Goal: Task Accomplishment & Management: Manage account settings

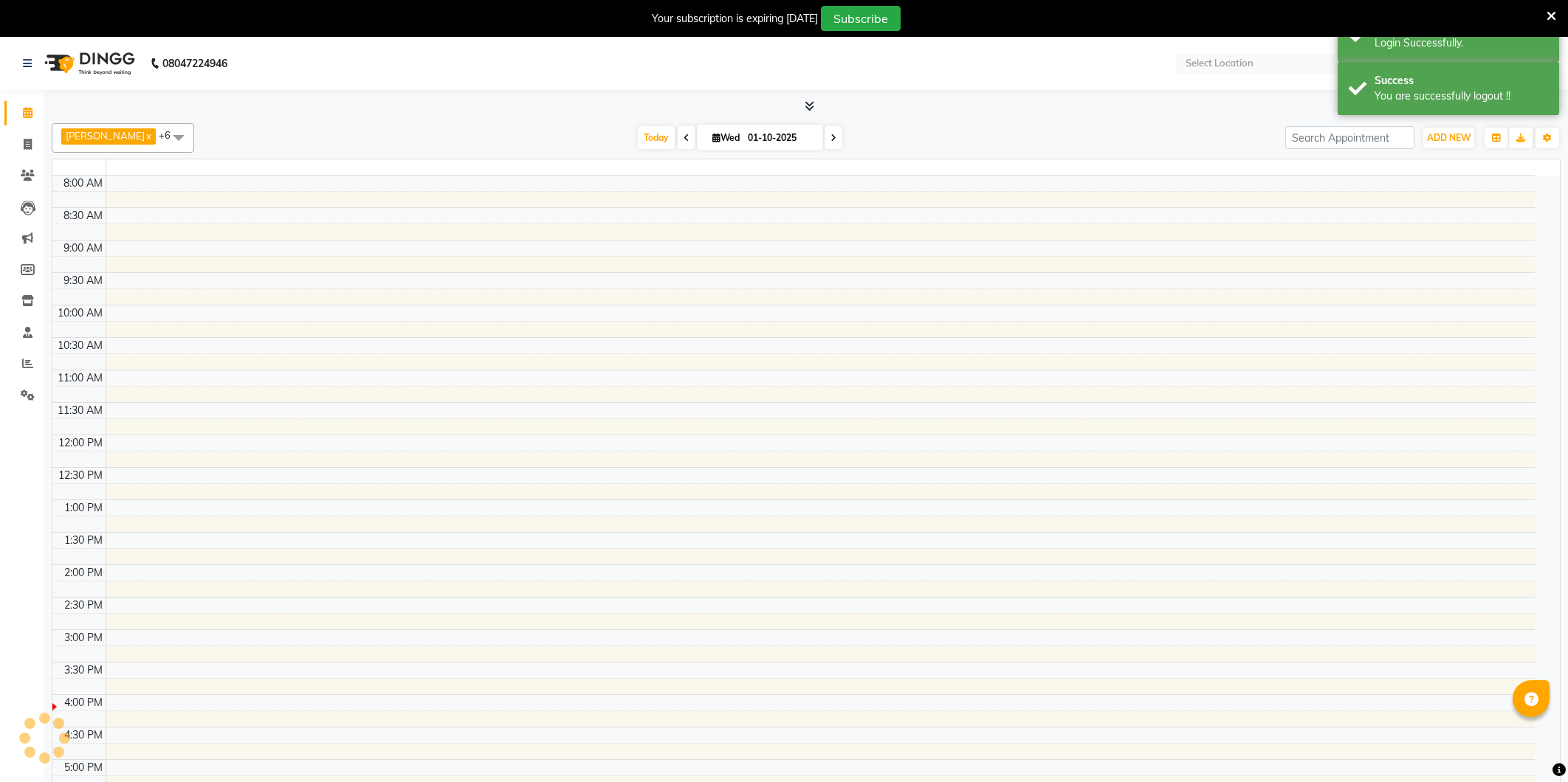
select select "en"
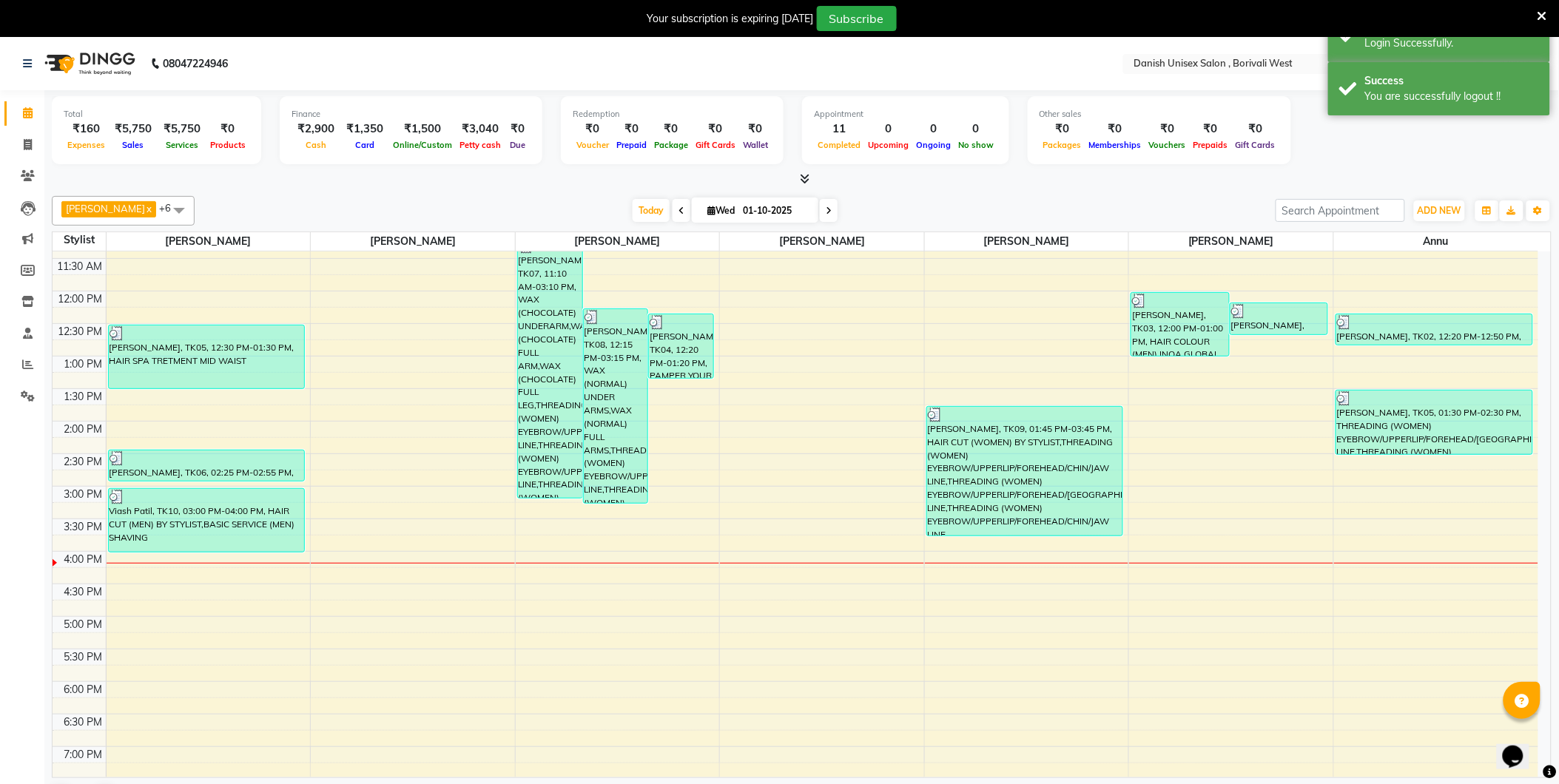
scroll to position [164, 0]
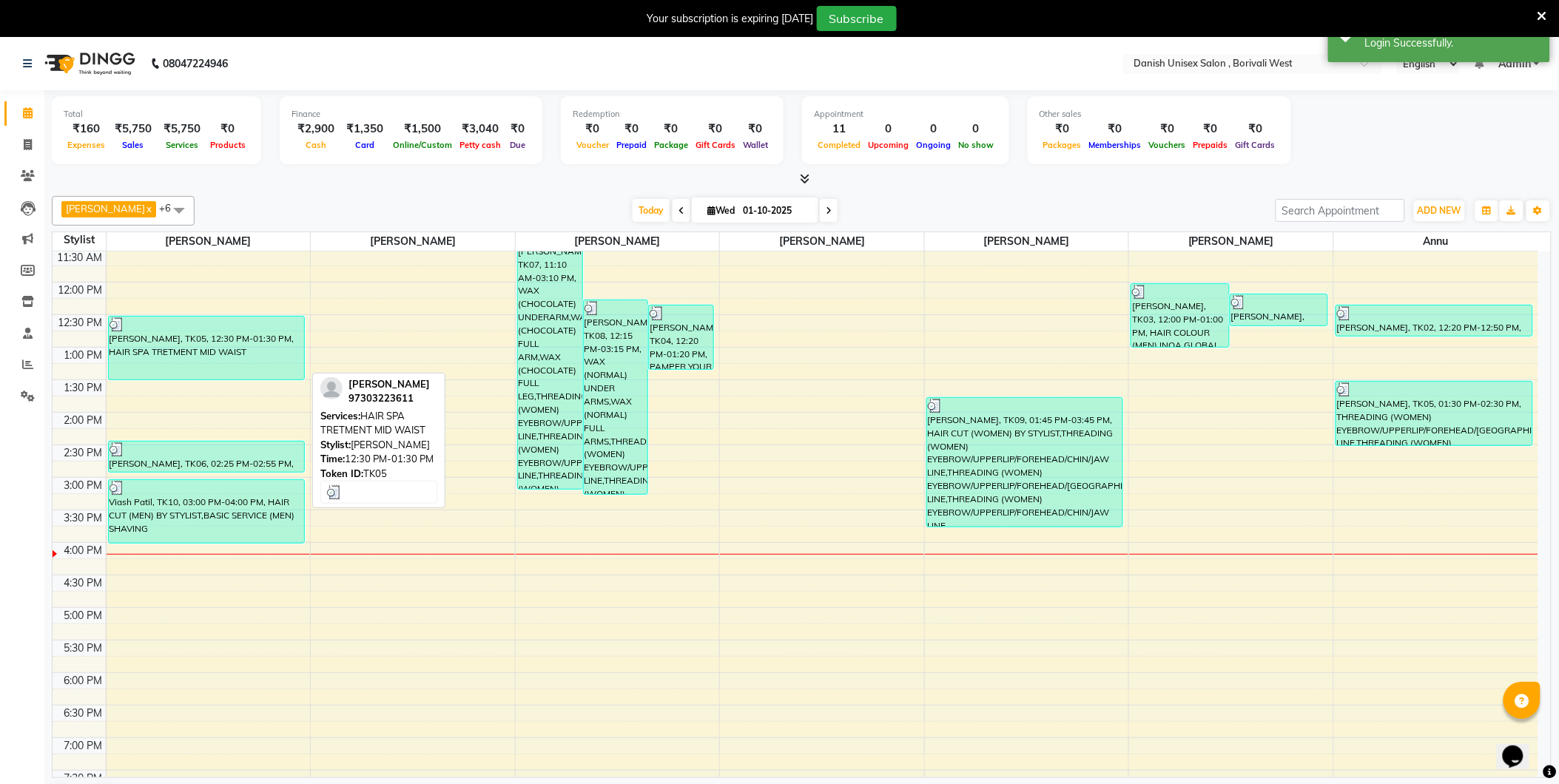
click at [264, 349] on div "[PERSON_NAME], TK05, 12:30 PM-01:30 PM, HAIR SPA TRETMENT MID WAIST" at bounding box center [207, 348] width 196 height 63
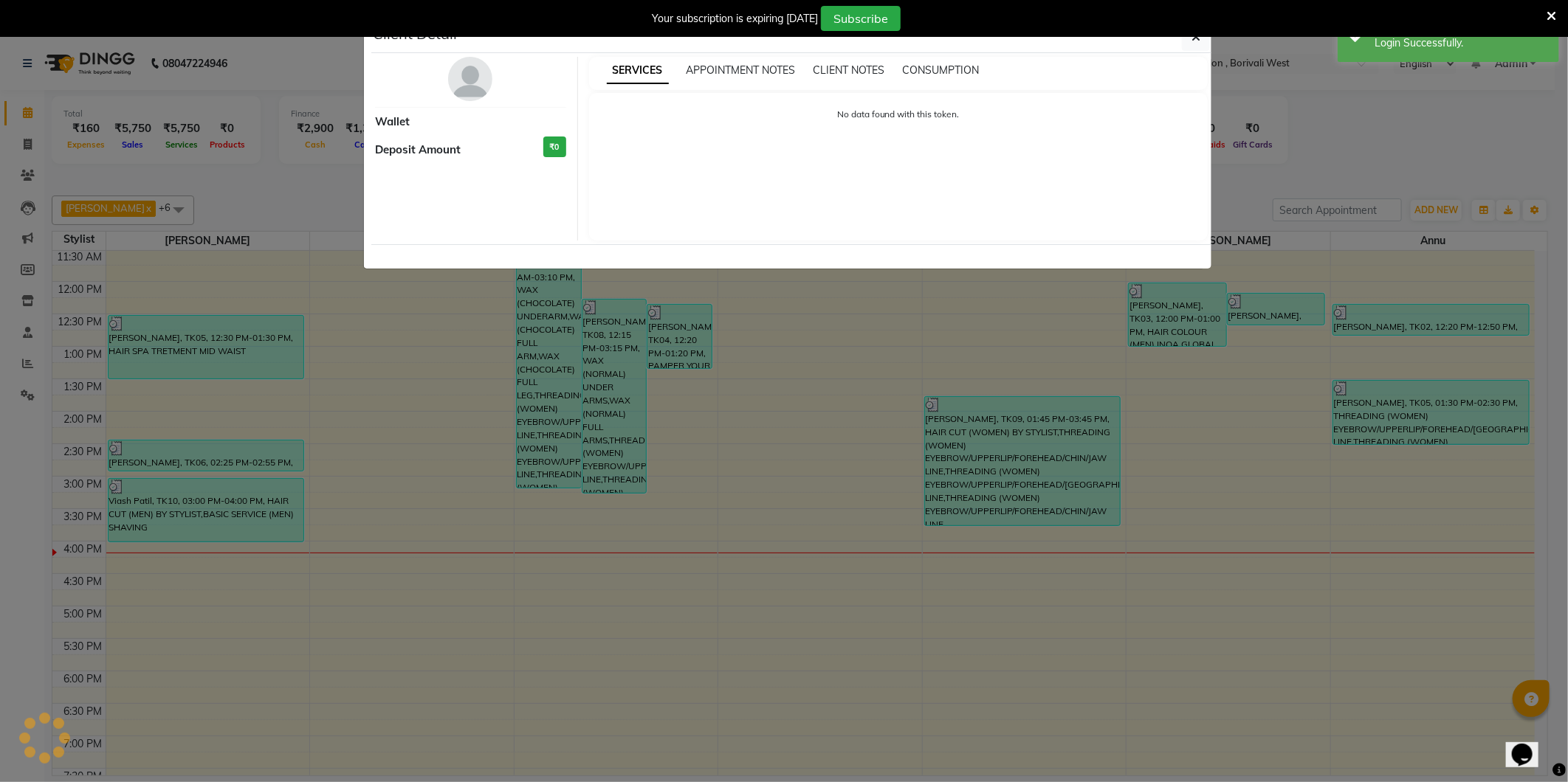
select select "3"
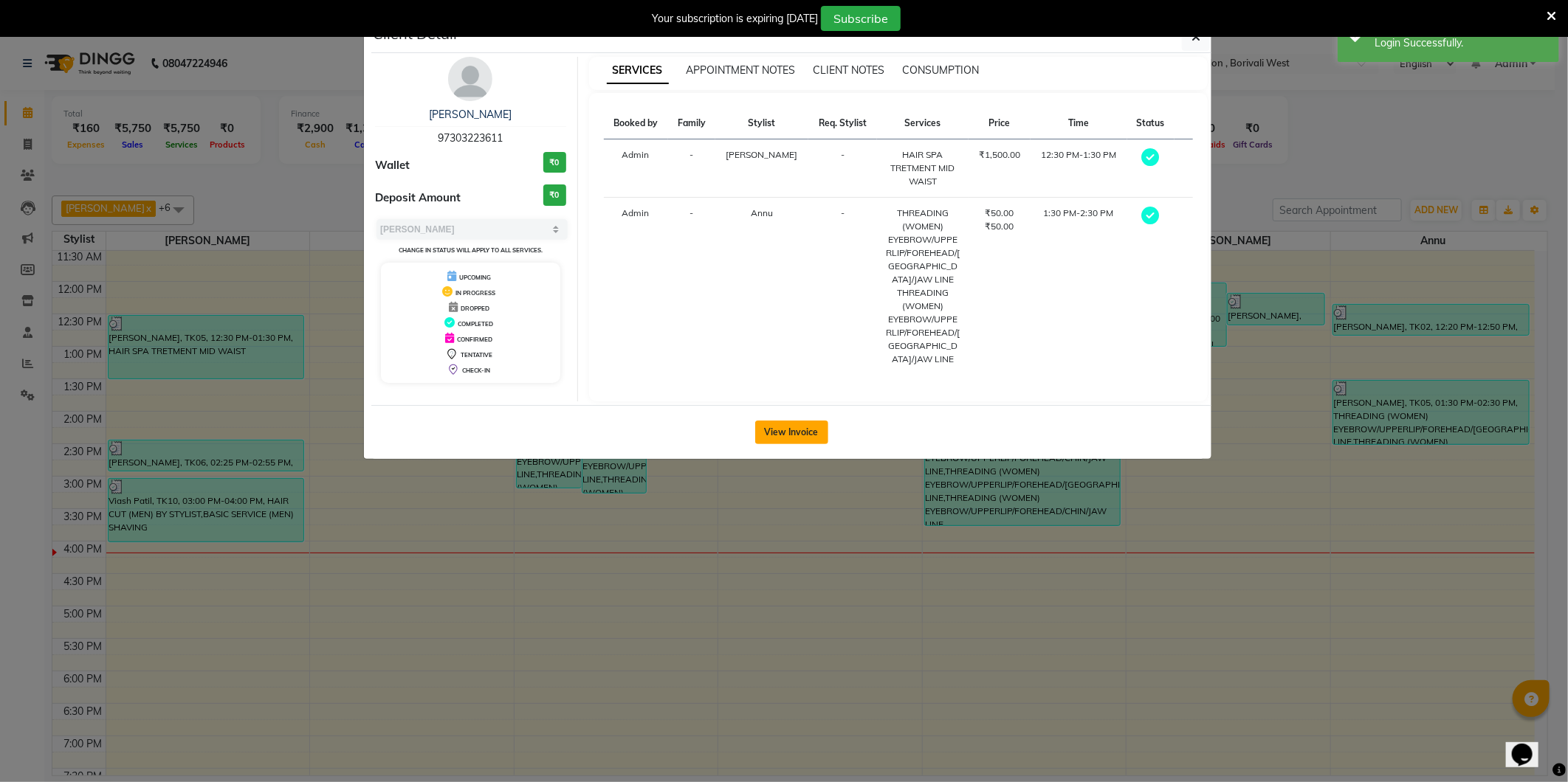
click at [789, 421] on button "View Invoice" at bounding box center [791, 433] width 73 height 24
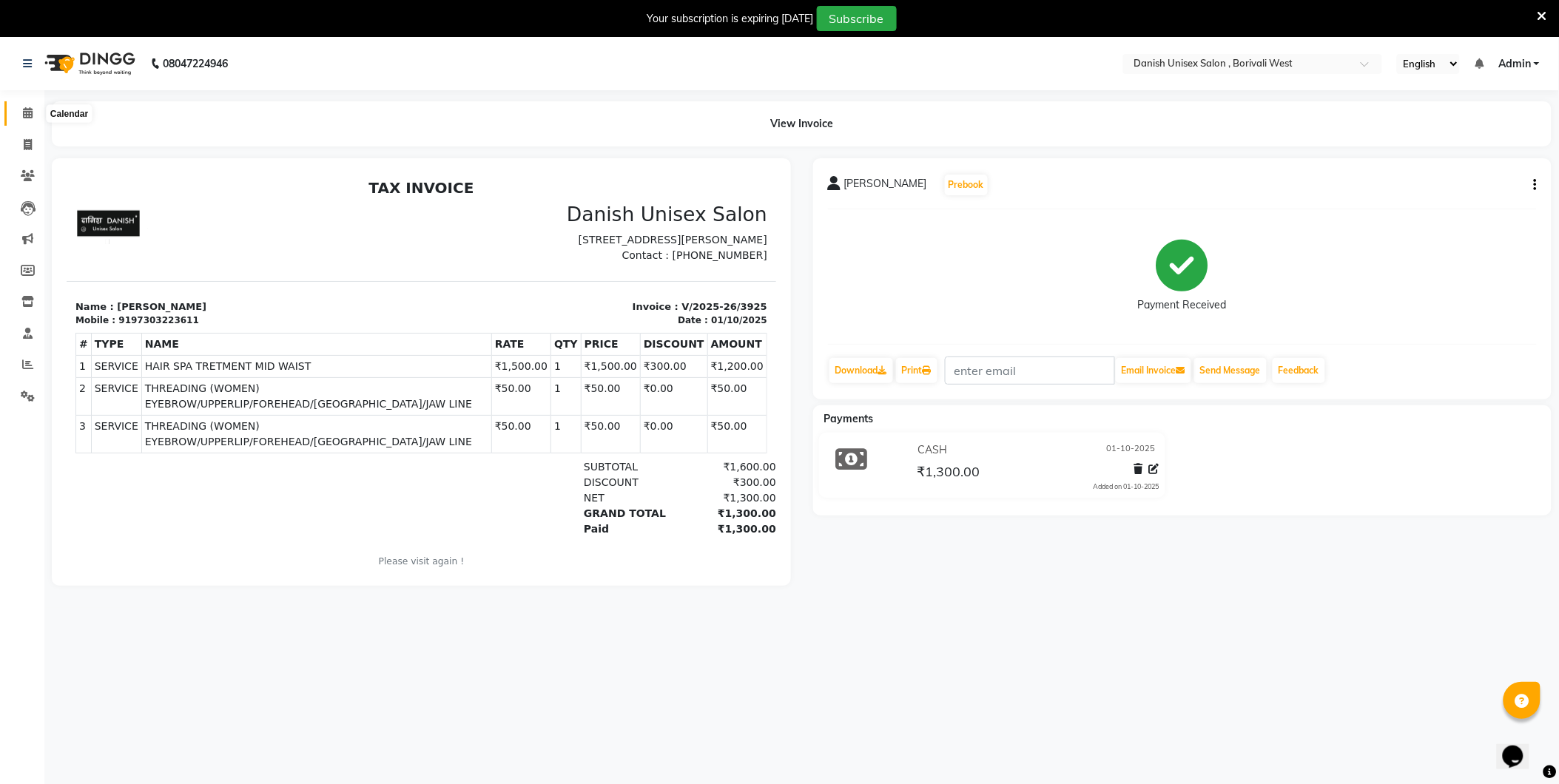
click at [26, 118] on icon at bounding box center [28, 113] width 9 height 11
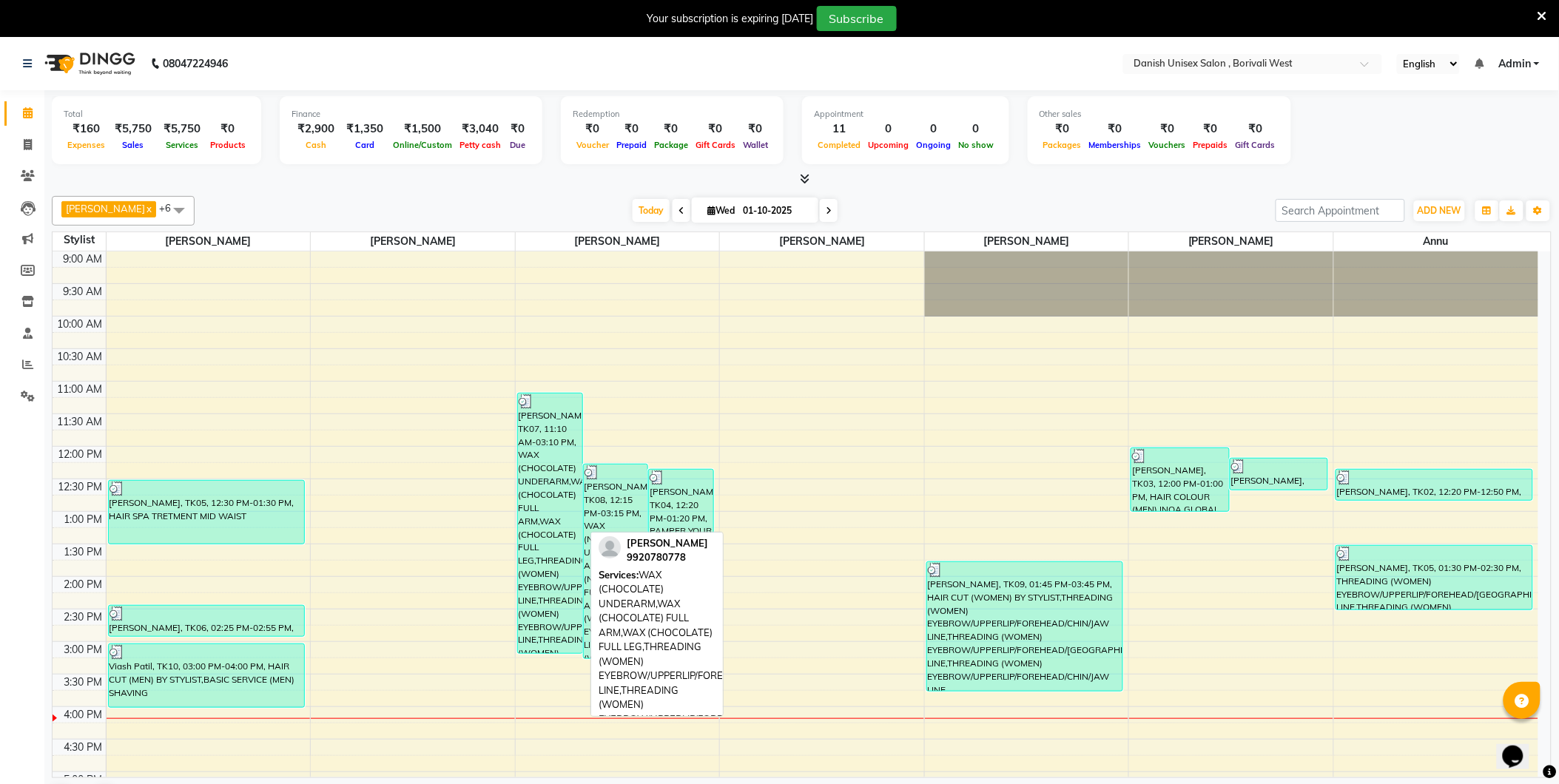
click at [549, 412] on div "[PERSON_NAME], TK07, 11:10 AM-03:10 PM, WAX (CHOCOLATE) UNDERARM,WAX (CHOCOLATE…" at bounding box center [550, 523] width 64 height 259
select select "3"
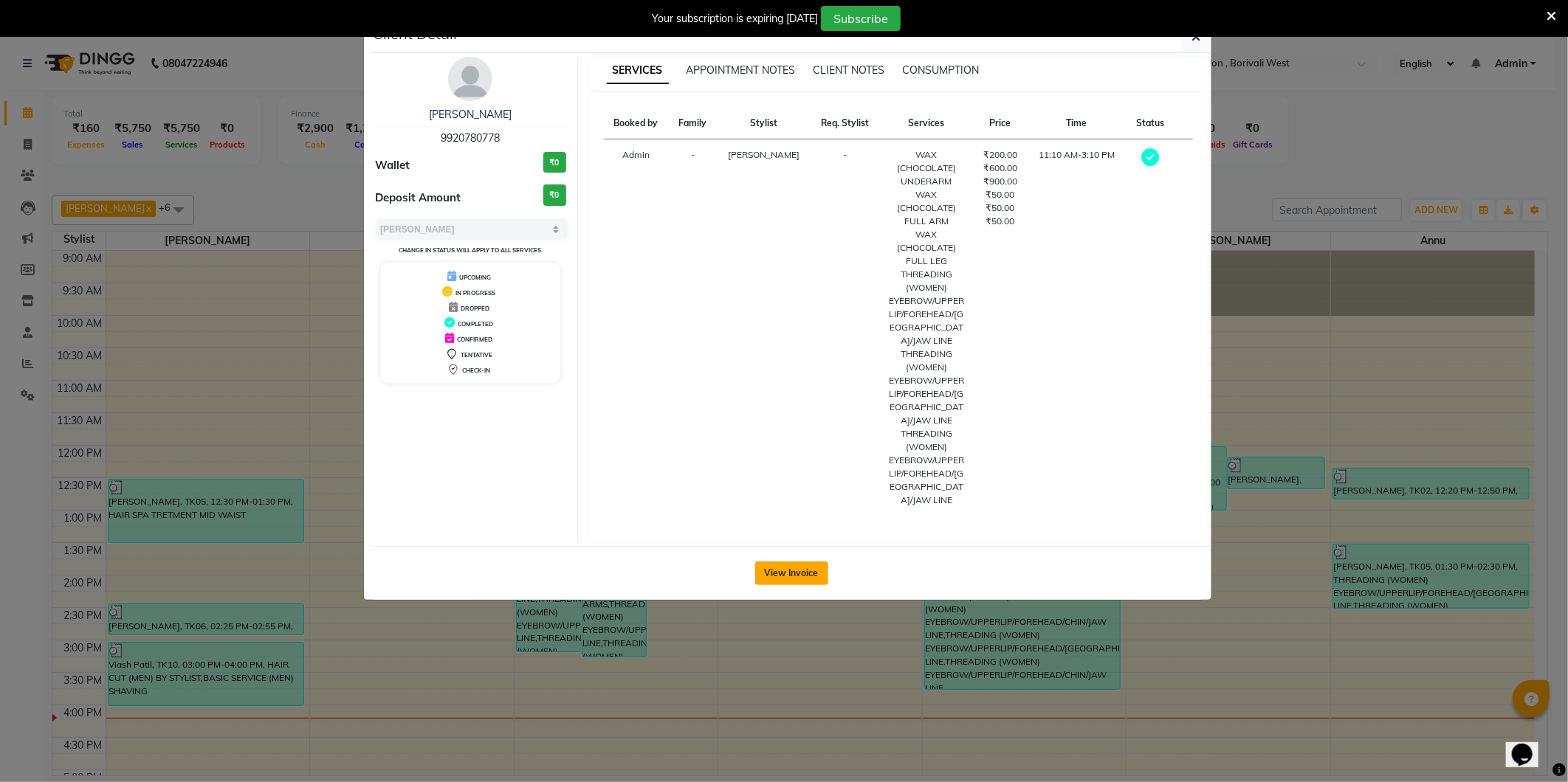
click at [786, 562] on button "View Invoice" at bounding box center [791, 573] width 73 height 24
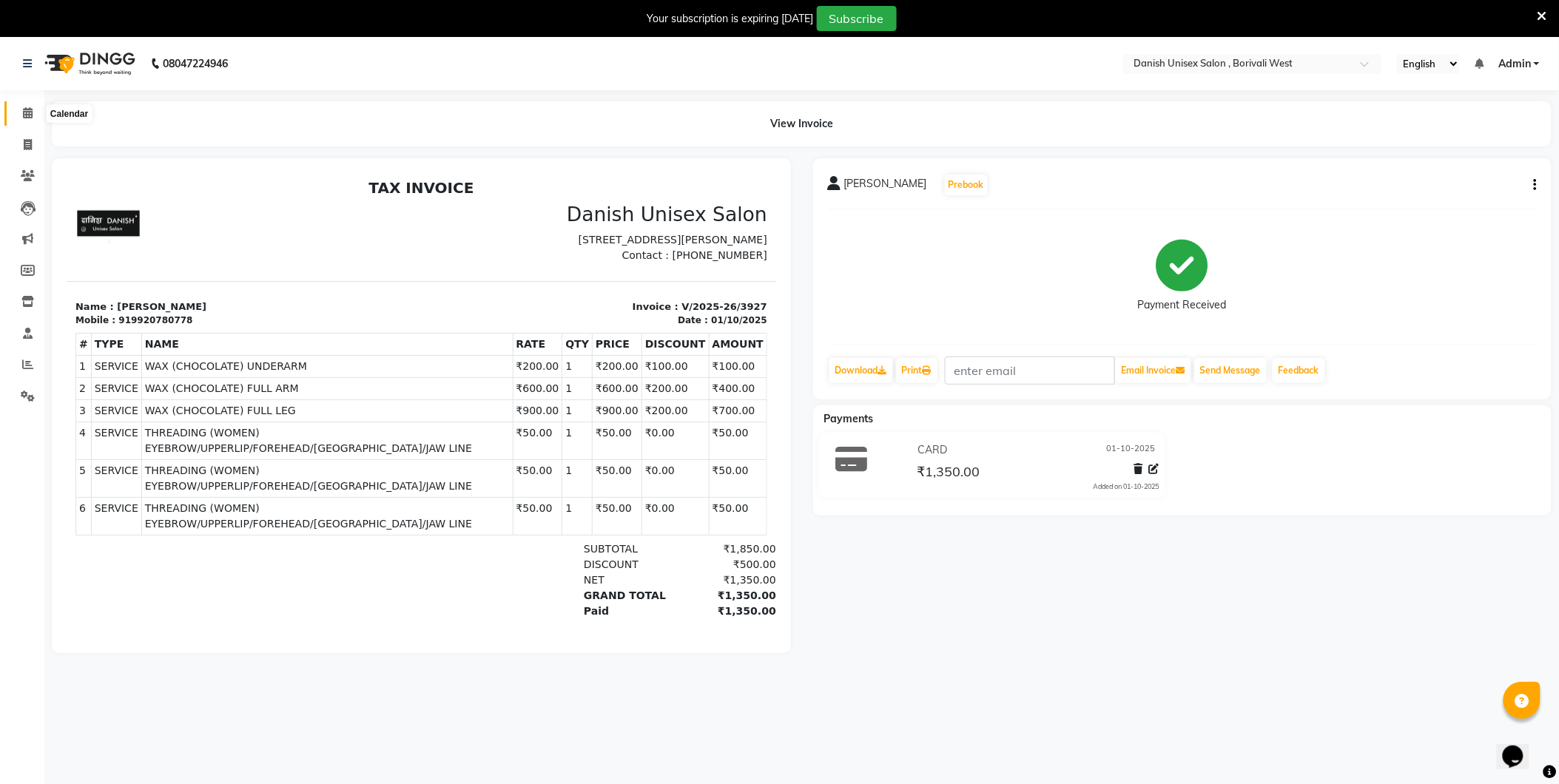
click at [23, 114] on icon at bounding box center [28, 113] width 9 height 11
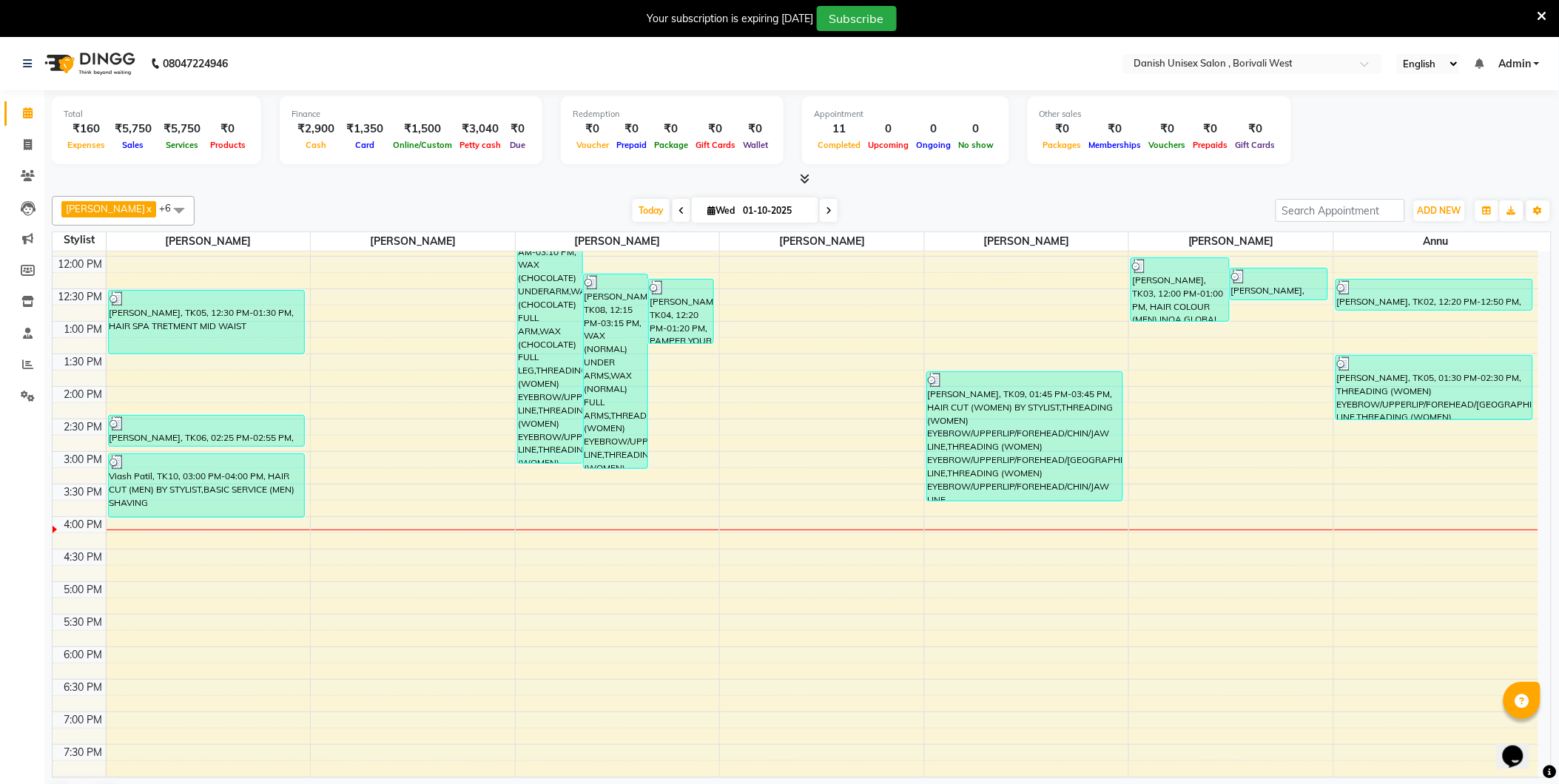
scroll to position [83, 0]
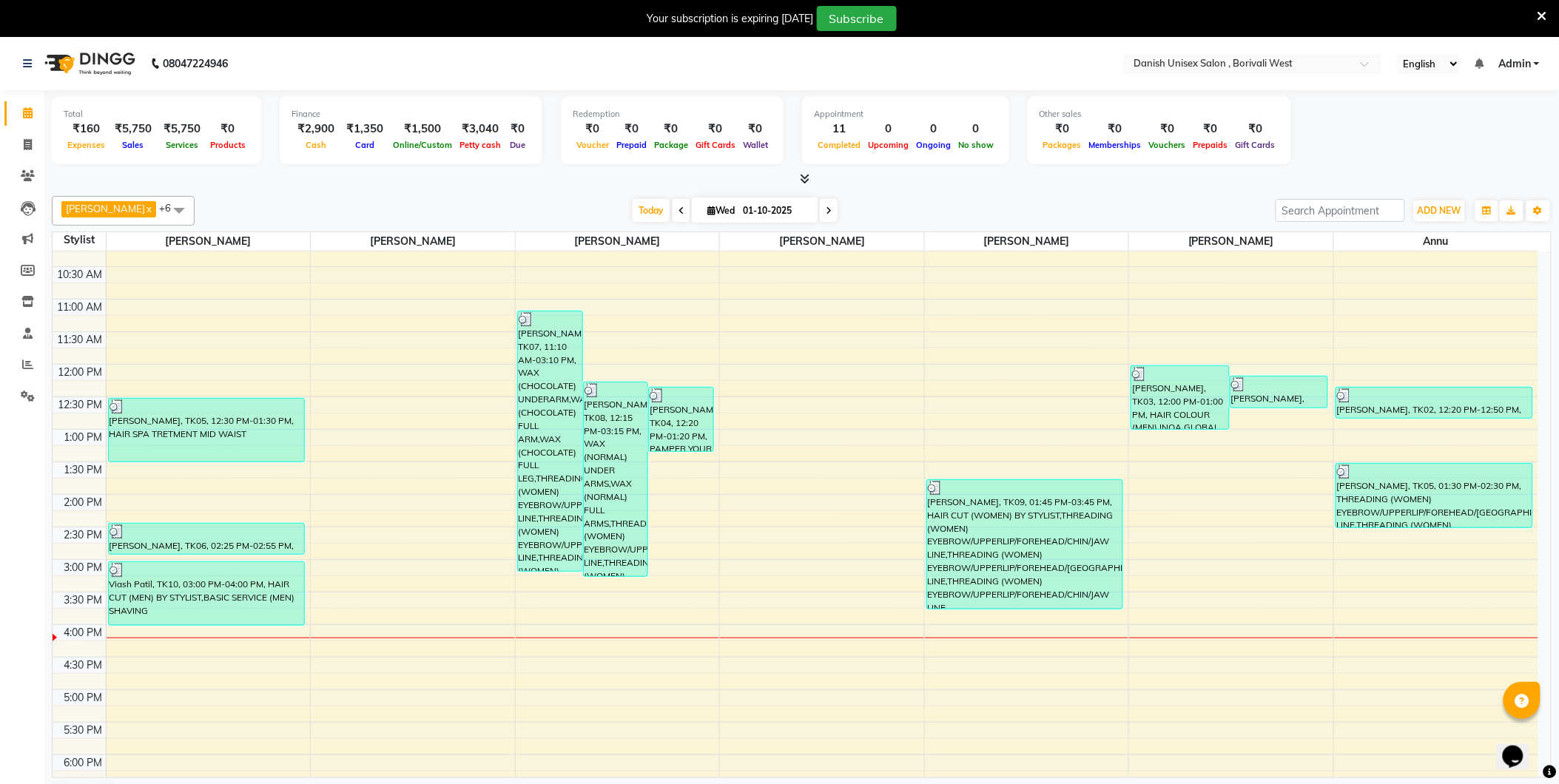
click at [1542, 13] on icon at bounding box center [1542, 16] width 9 height 14
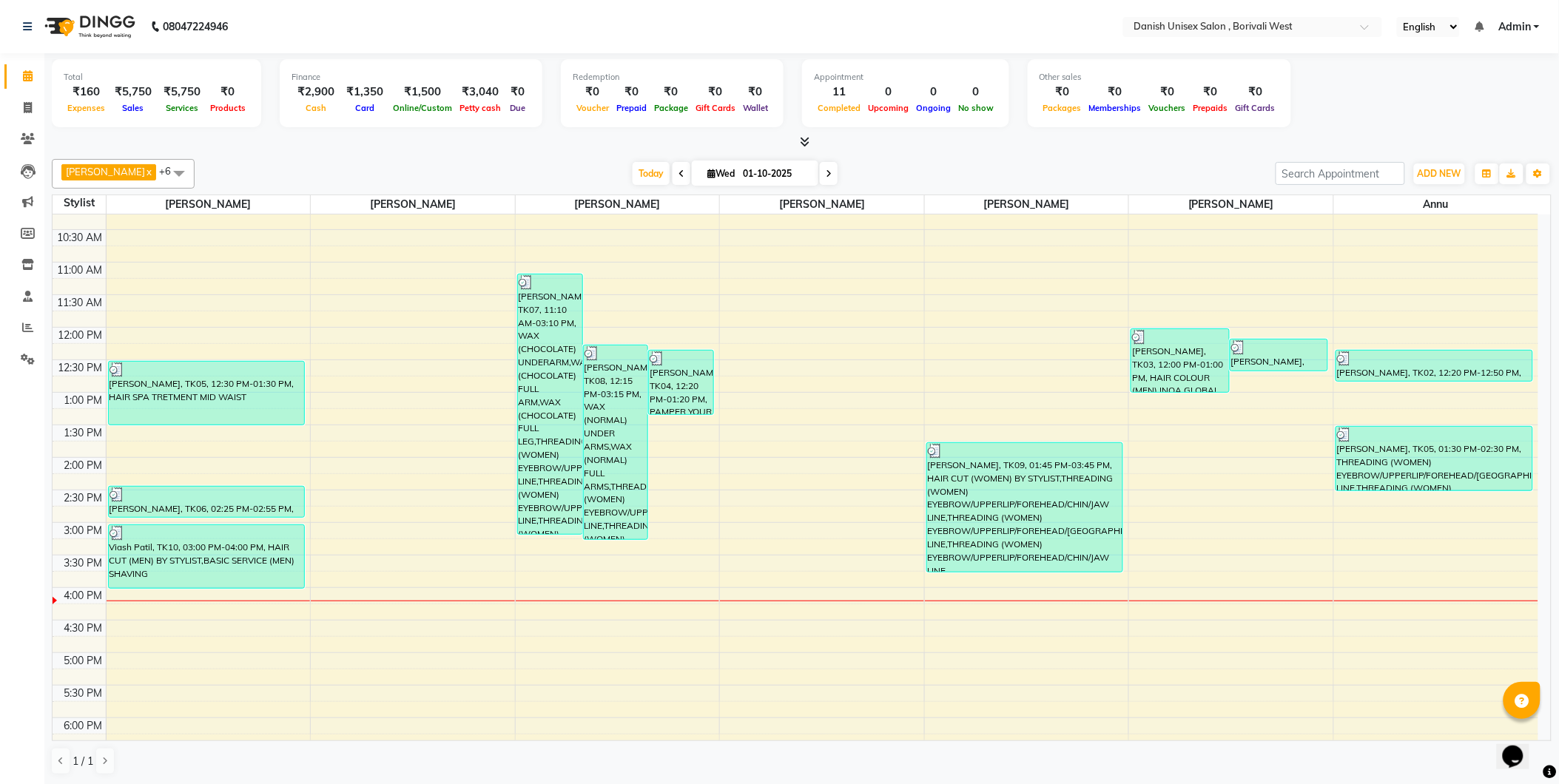
scroll to position [1, 0]
click at [808, 136] on icon at bounding box center [804, 141] width 9 height 11
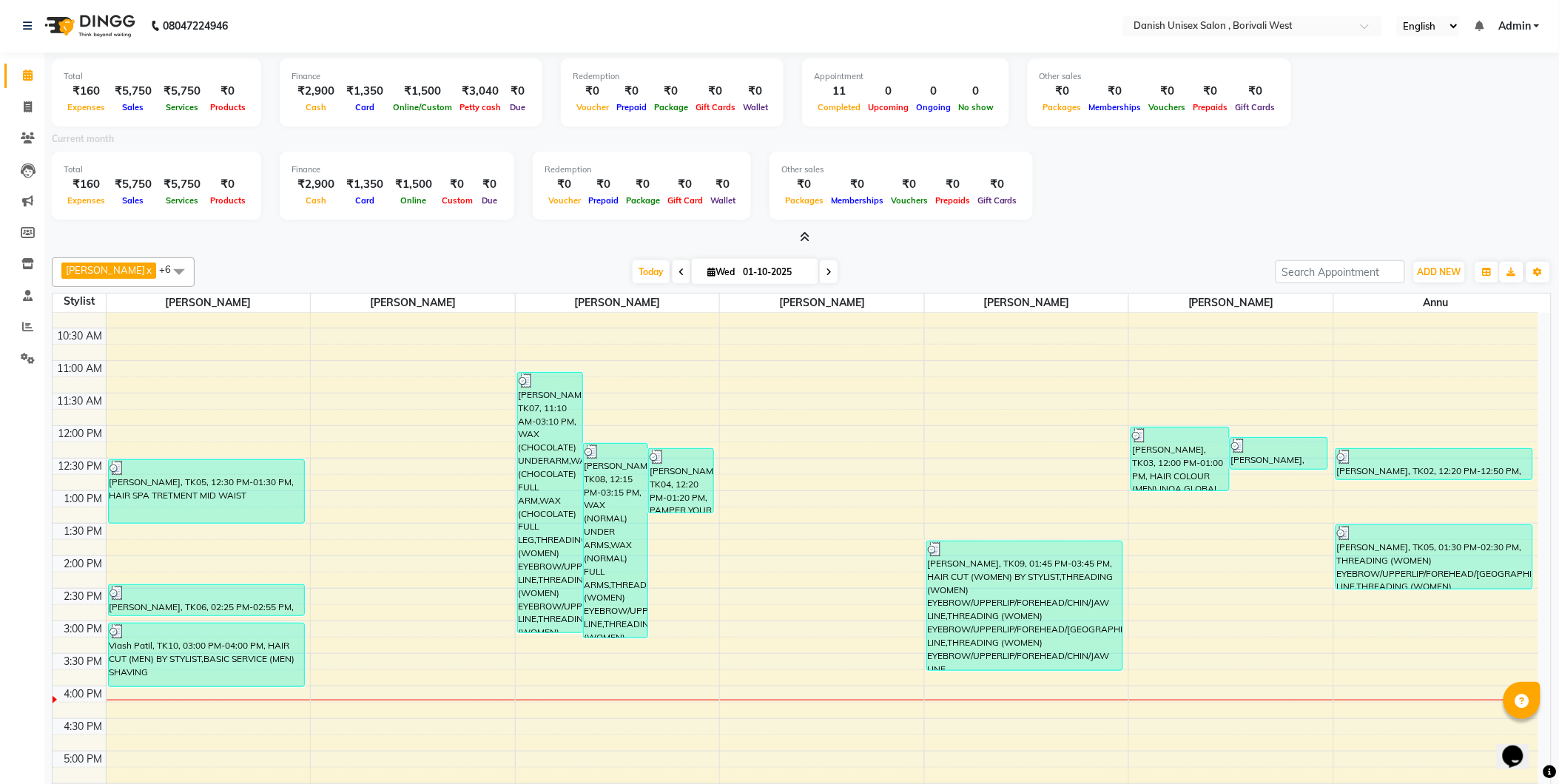
click at [802, 242] on icon at bounding box center [804, 237] width 9 height 11
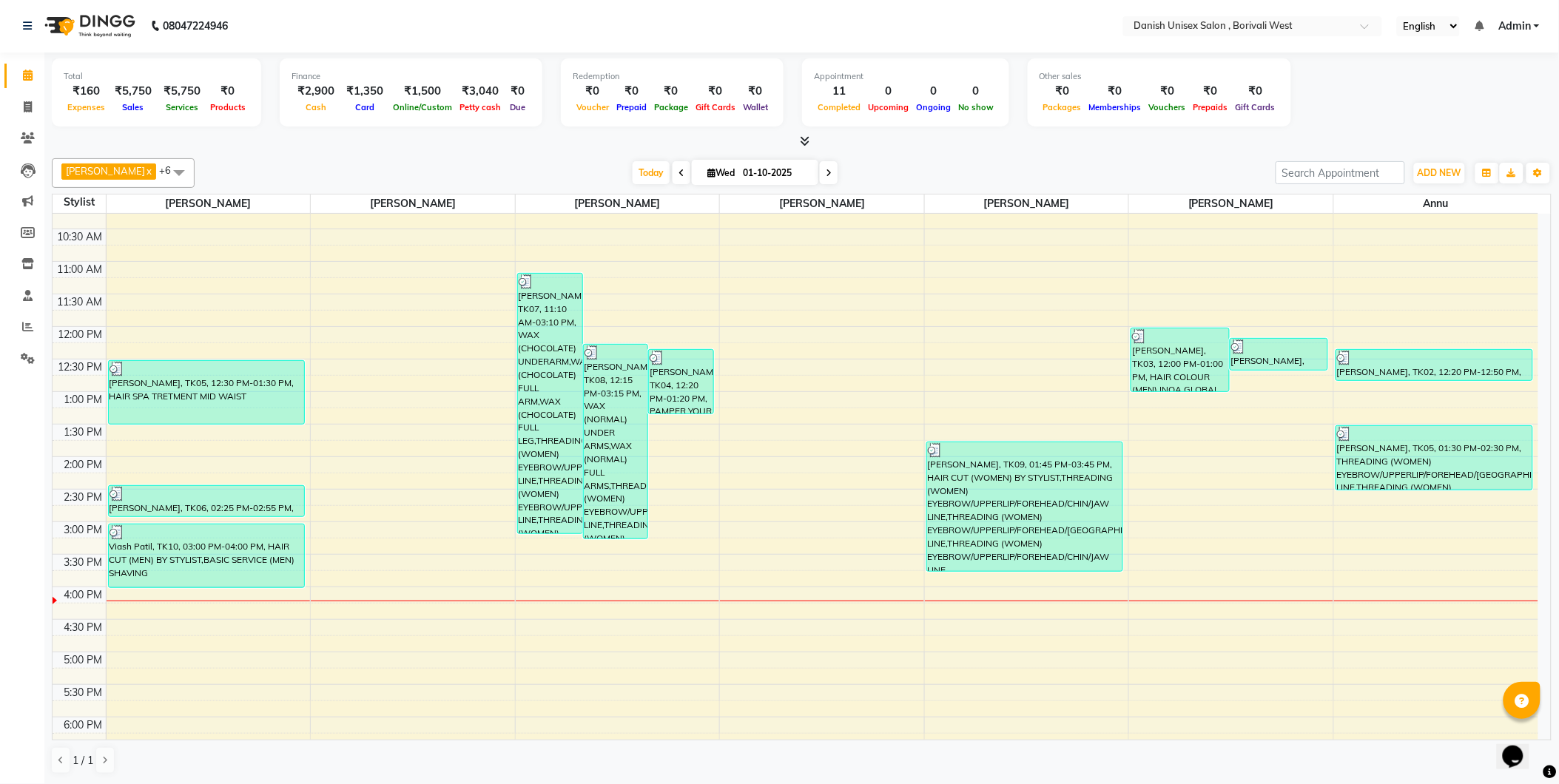
click at [1535, 26] on link "Admin" at bounding box center [1519, 26] width 41 height 16
click at [1496, 97] on link "Sign out" at bounding box center [1465, 101] width 136 height 23
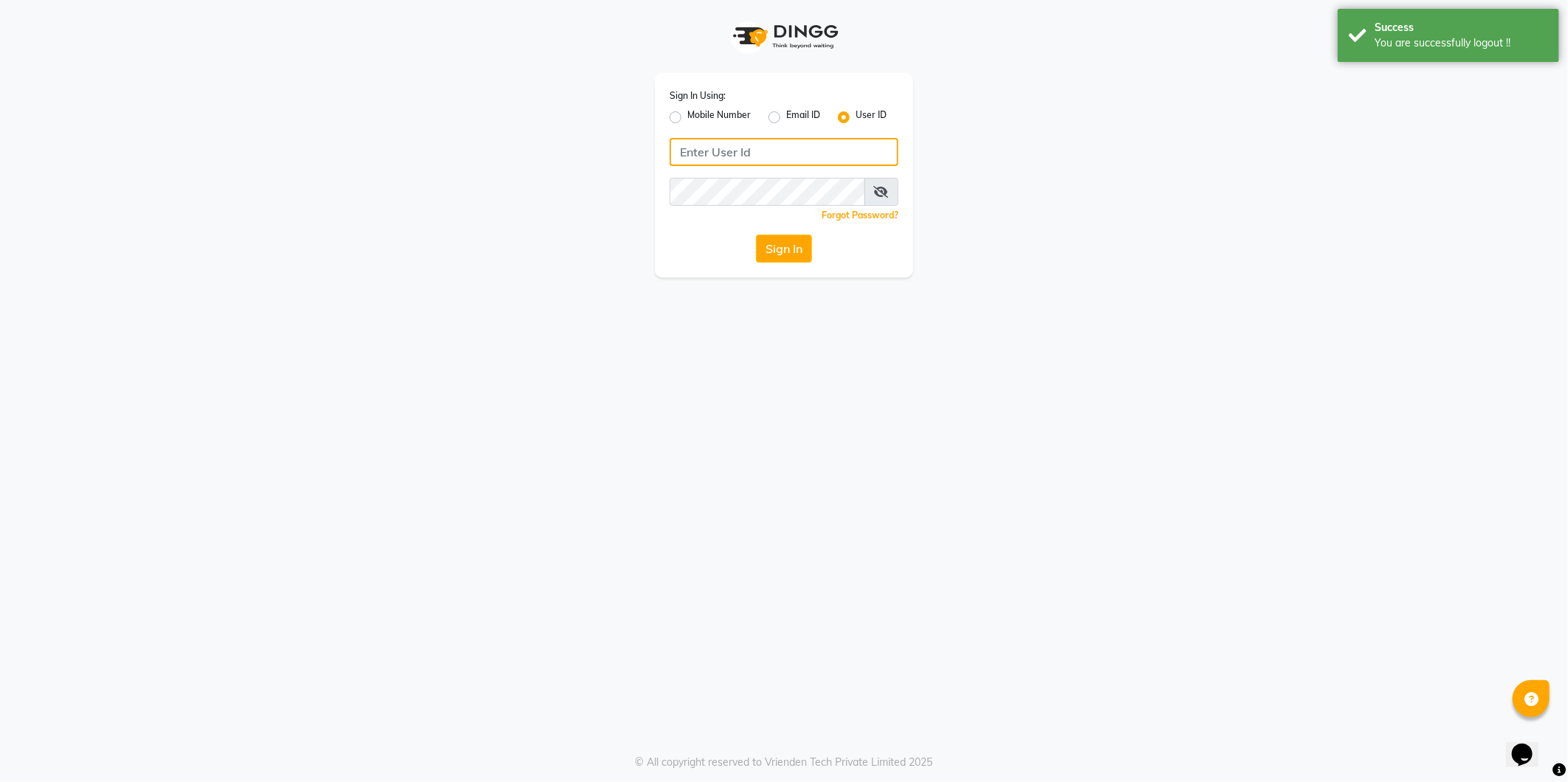
type input "[PERSON_NAME]"
click at [687, 116] on label "Mobile Number" at bounding box center [718, 117] width 63 height 17
click at [687, 116] on input "Mobile Number" at bounding box center [692, 113] width 9 height 9
radio input "true"
radio input "false"
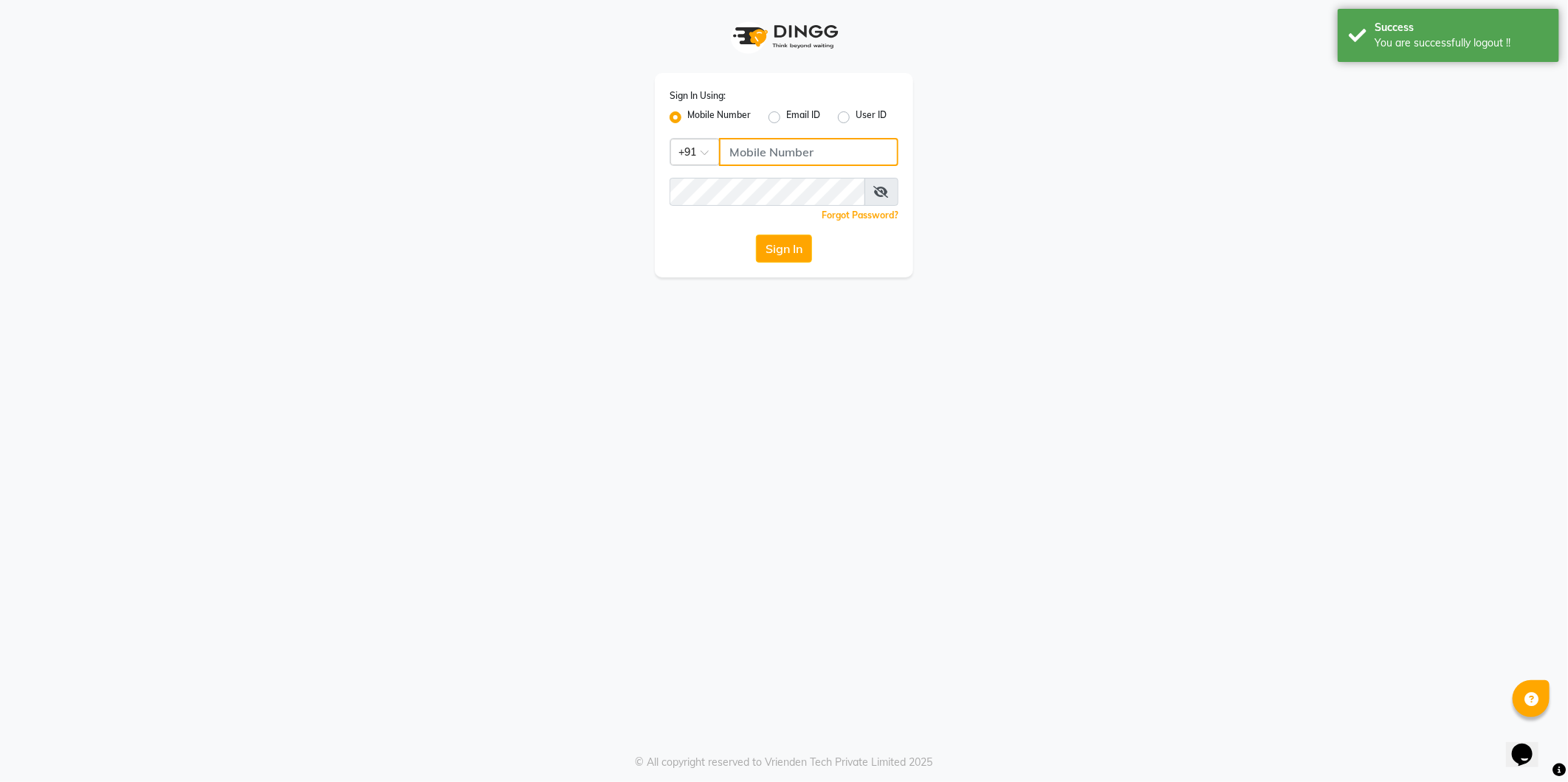
click at [757, 152] on input "Username" at bounding box center [809, 152] width 179 height 28
type input "9372078213"
click at [787, 253] on button "Sign In" at bounding box center [783, 249] width 56 height 28
